Goal: Task Accomplishment & Management: Use online tool/utility

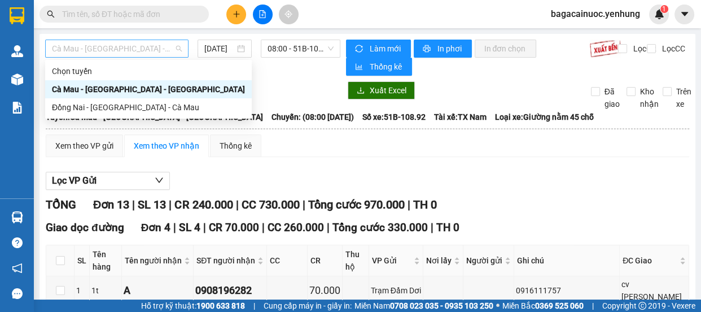
click at [175, 56] on span "Cà Mau - [GEOGRAPHIC_DATA] - [GEOGRAPHIC_DATA]" at bounding box center [117, 48] width 130 height 17
click at [294, 52] on span "08:00 - 51B-108.92" at bounding box center [301, 48] width 66 height 17
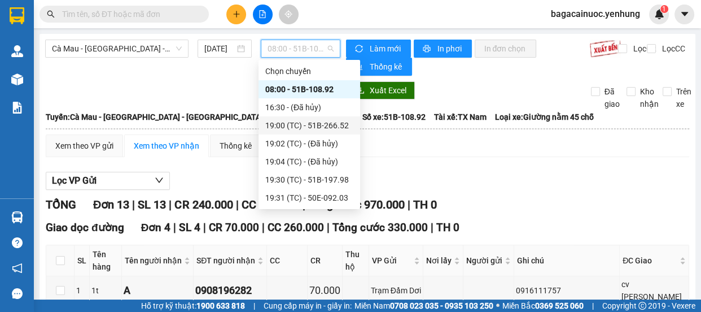
click at [323, 121] on div "19:00 (TC) - 51B-266.52" at bounding box center [309, 125] width 88 height 12
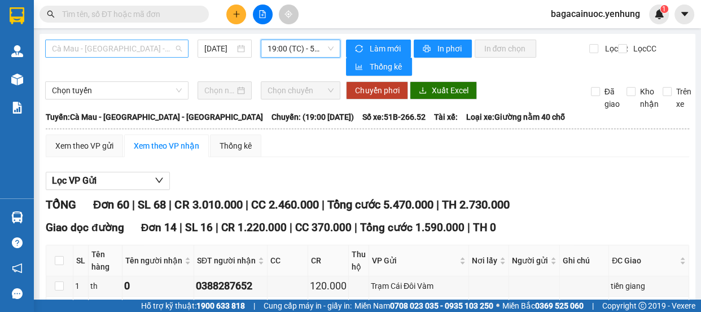
click at [155, 47] on span "Cà Mau - [GEOGRAPHIC_DATA] - [GEOGRAPHIC_DATA]" at bounding box center [117, 48] width 130 height 17
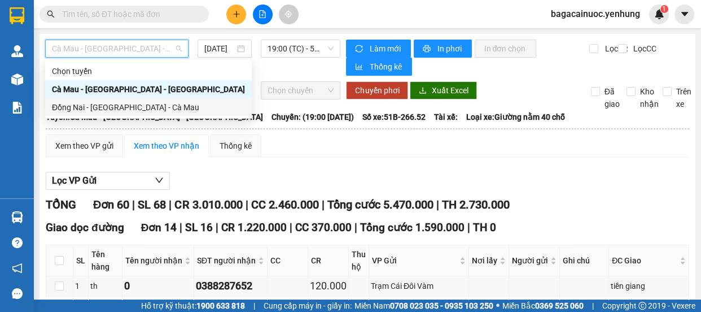
click at [120, 112] on div "Đồng Nai - [GEOGRAPHIC_DATA] - Cà Mau" at bounding box center [148, 107] width 193 height 12
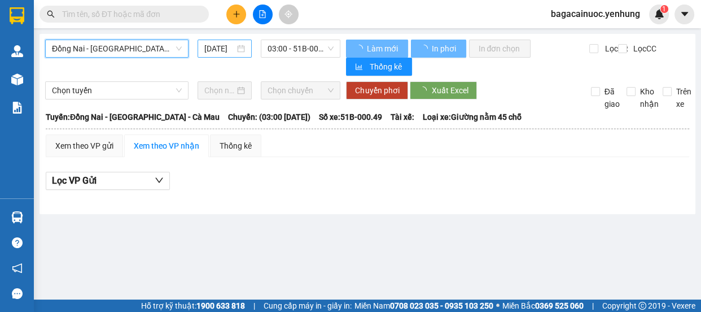
click at [210, 53] on input "[DATE]" at bounding box center [219, 48] width 30 height 12
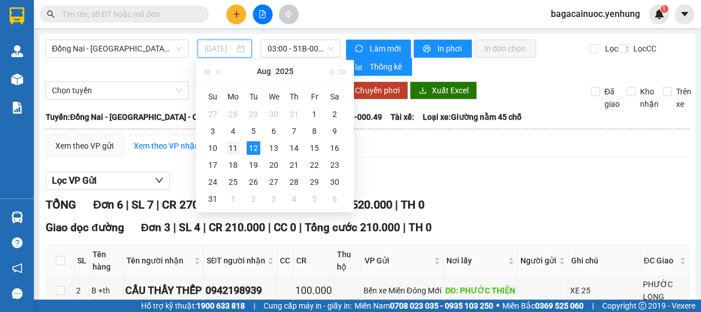
click at [231, 151] on div "11" at bounding box center [233, 148] width 14 height 14
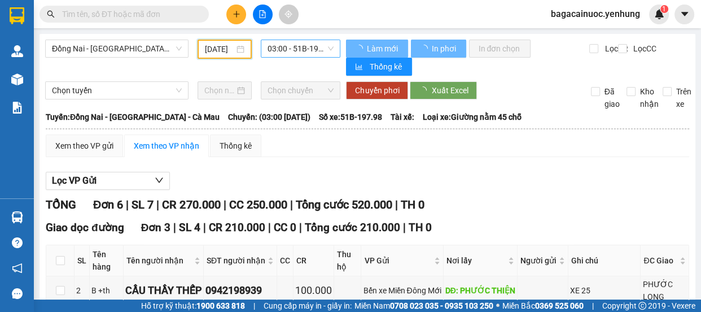
type input "[DATE]"
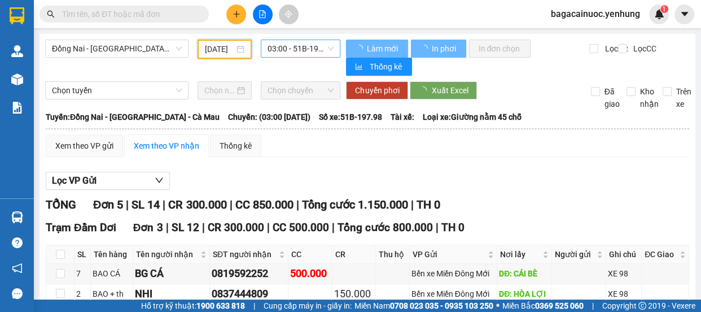
click at [297, 48] on span "03:00 - 51B-197.98" at bounding box center [301, 48] width 66 height 17
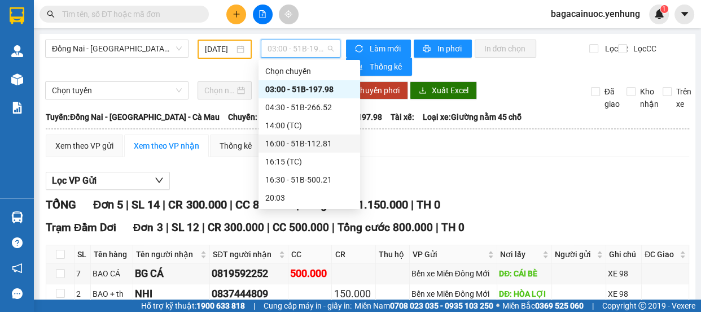
click at [314, 142] on div "16:00 - 51B-112.81" at bounding box center [309, 143] width 88 height 12
